Goal: Task Accomplishment & Management: Complete application form

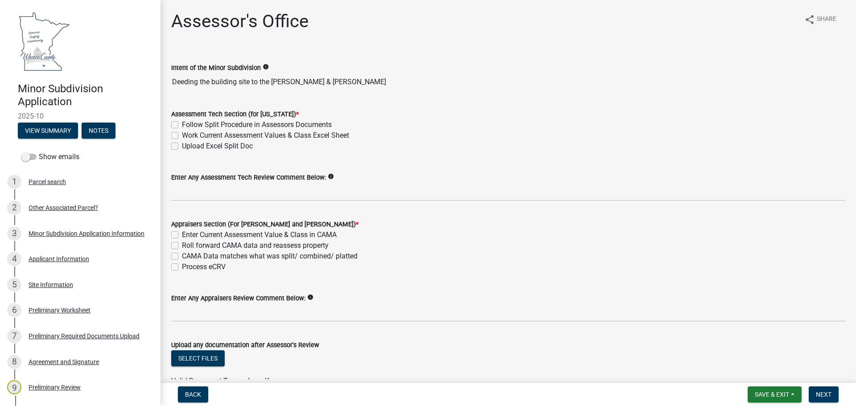
click at [182, 123] on label "Follow Split Procedure in Assessors Documents" at bounding box center [257, 124] width 150 height 11
click at [182, 123] on input "Follow Split Procedure in Assessors Documents" at bounding box center [185, 122] width 6 height 6
checkbox input "true"
checkbox input "false"
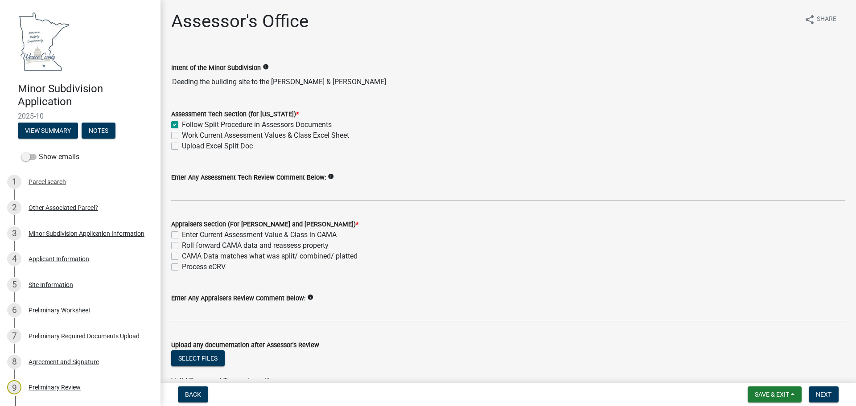
click at [182, 135] on label "Work Current Assessment Values & Class Excel Sheet" at bounding box center [265, 135] width 167 height 11
click at [182, 135] on input "Work Current Assessment Values & Class Excel Sheet" at bounding box center [185, 133] width 6 height 6
checkbox input "true"
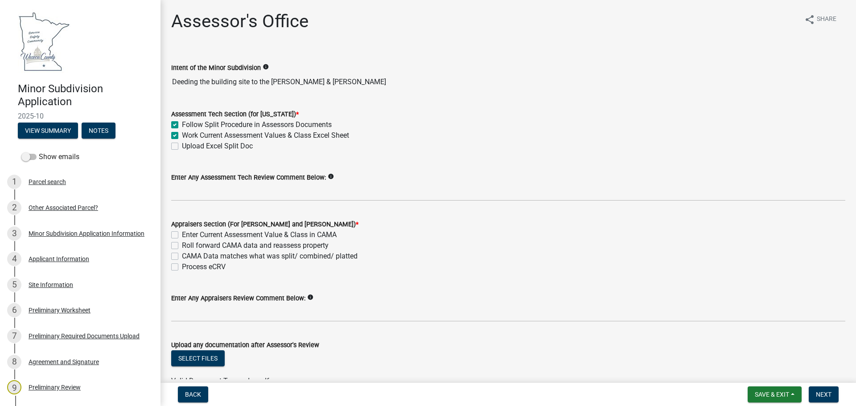
click at [182, 148] on label "Upload Excel Split Doc" at bounding box center [217, 146] width 71 height 11
click at [182, 147] on input "Upload Excel Split Doc" at bounding box center [185, 144] width 6 height 6
checkbox input "true"
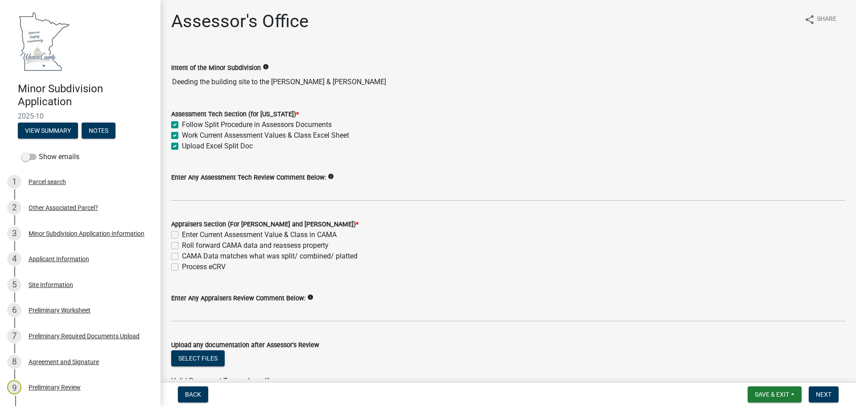
checkbox input "true"
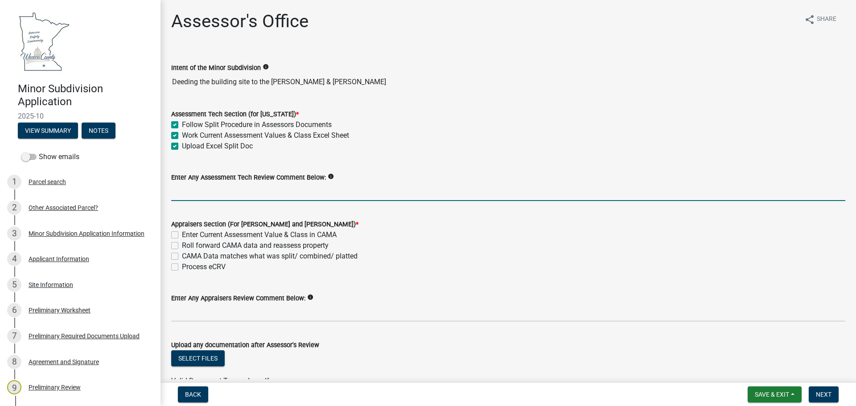
click at [179, 189] on input "Enter Any Assessment Tech Review Comment Below:" at bounding box center [508, 192] width 674 height 18
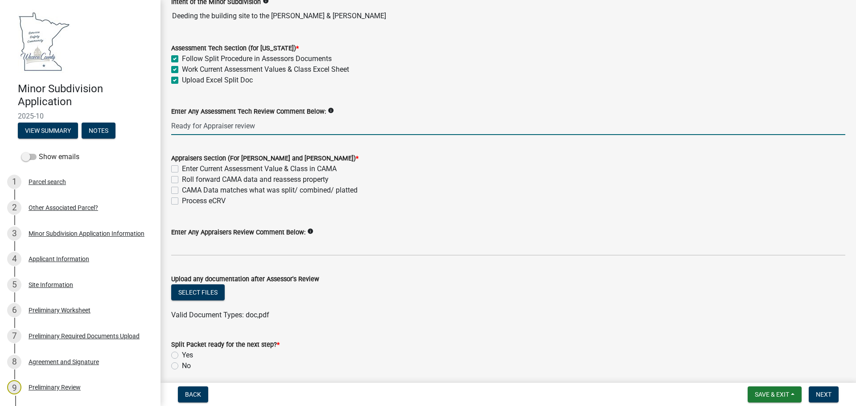
scroll to position [89, 0]
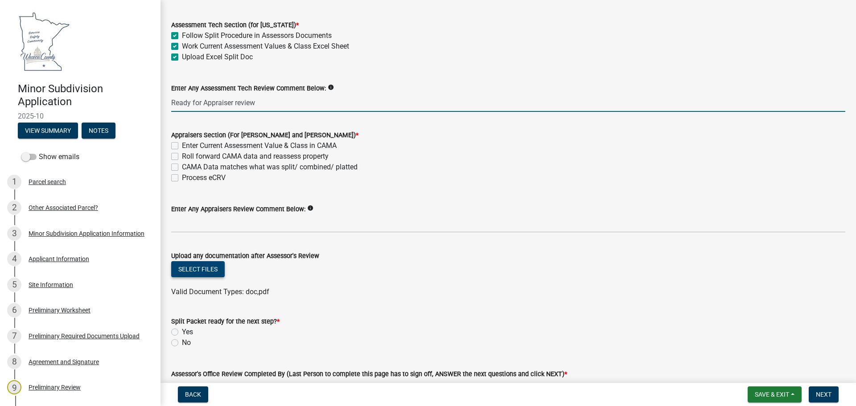
type input "Ready for Appraiser review"
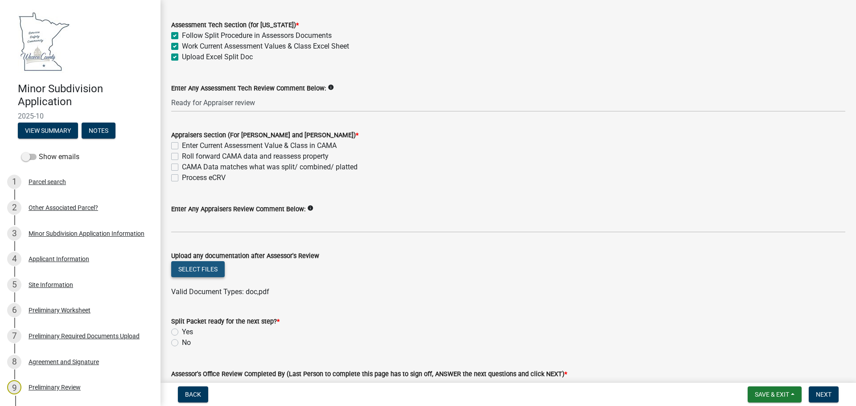
click at [206, 267] on button "Select files" at bounding box center [197, 269] width 53 height 16
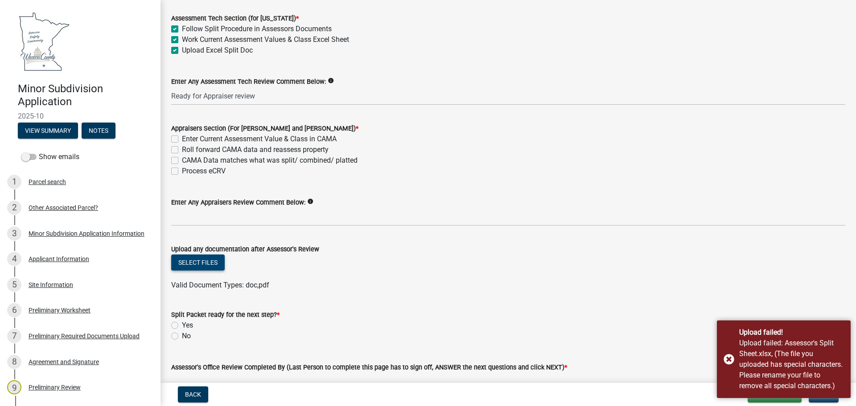
scroll to position [65, 0]
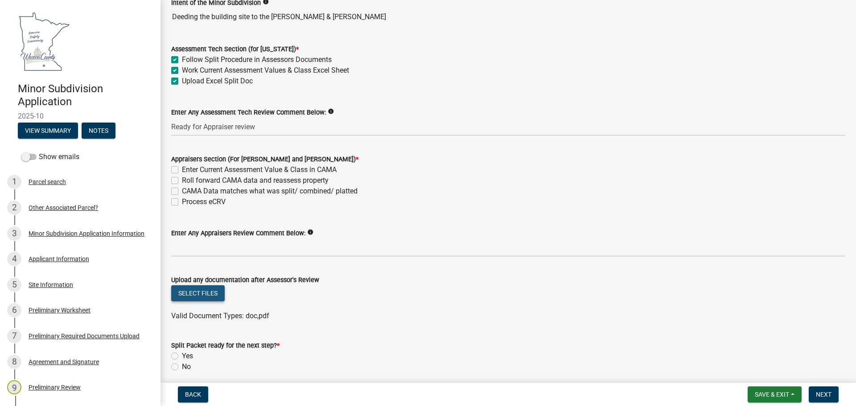
click at [203, 295] on button "Select files" at bounding box center [197, 293] width 53 height 16
click at [205, 294] on button "Select files" at bounding box center [197, 293] width 53 height 16
click at [210, 291] on button "Select files" at bounding box center [197, 293] width 53 height 16
click at [200, 292] on button "Select files" at bounding box center [197, 293] width 53 height 16
click at [197, 294] on button "Select files" at bounding box center [197, 293] width 53 height 16
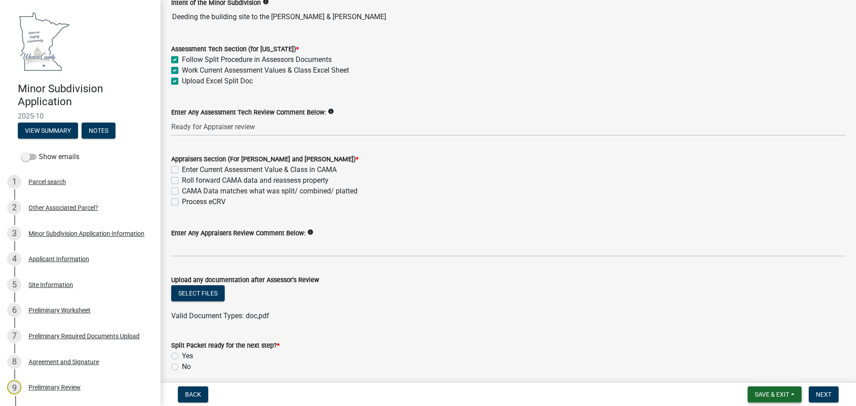
click at [758, 394] on span "Save & Exit" at bounding box center [772, 394] width 34 height 7
click at [748, 347] on button "Save" at bounding box center [765, 349] width 71 height 21
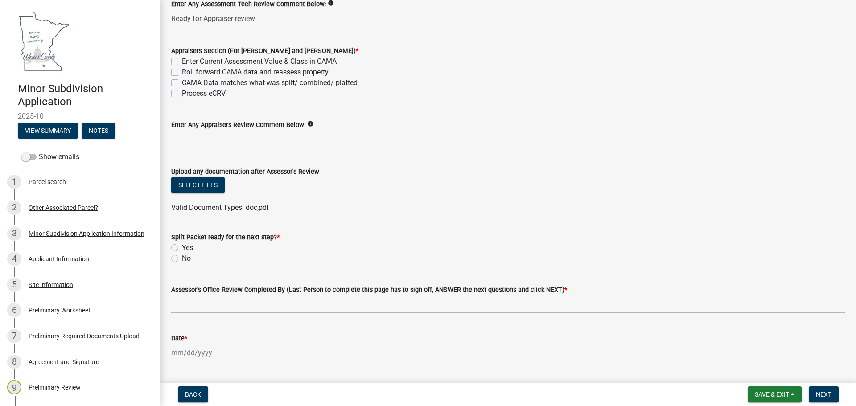
scroll to position [178, 0]
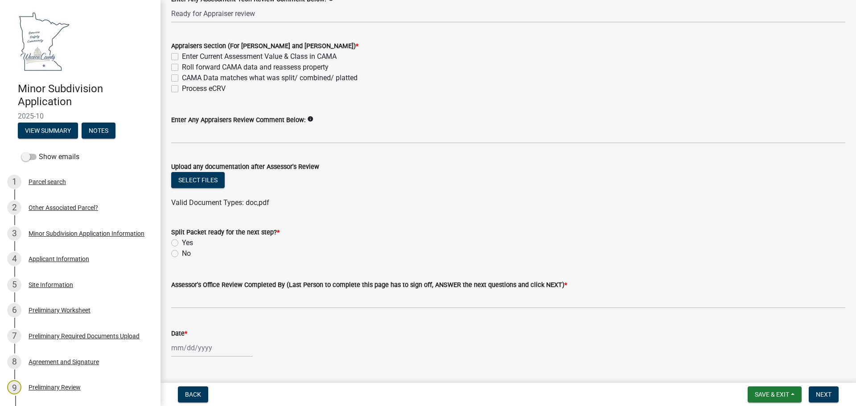
click at [233, 203] on span "Valid Document Types: doc,pdf" at bounding box center [220, 202] width 98 height 8
click at [259, 203] on span "Valid Document Types: doc,pdf" at bounding box center [220, 202] width 98 height 8
click at [192, 181] on button "Select files" at bounding box center [197, 180] width 53 height 16
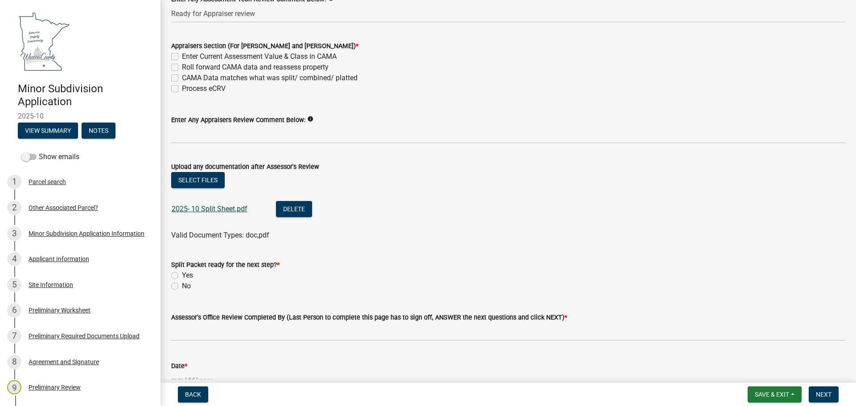
click at [212, 209] on link "2025- 10 Split Sheet.pdf" at bounding box center [210, 209] width 76 height 8
click at [749, 394] on button "Save & Exit" at bounding box center [774, 394] width 54 height 16
click at [750, 347] on button "Save" at bounding box center [765, 349] width 71 height 21
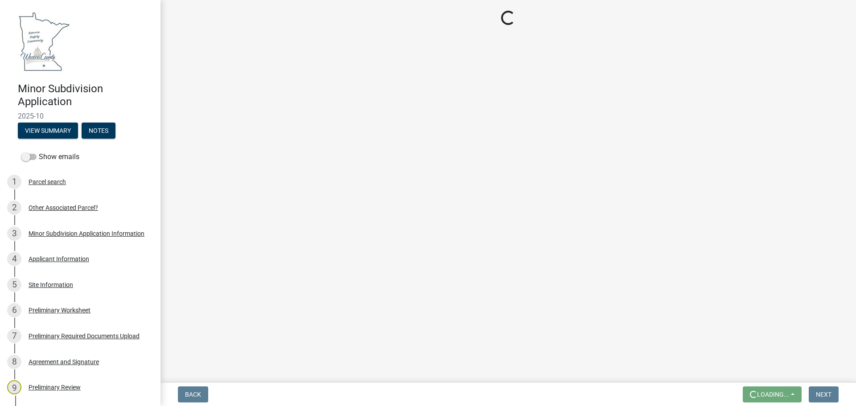
scroll to position [0, 0]
